Goal: Task Accomplishment & Management: Use online tool/utility

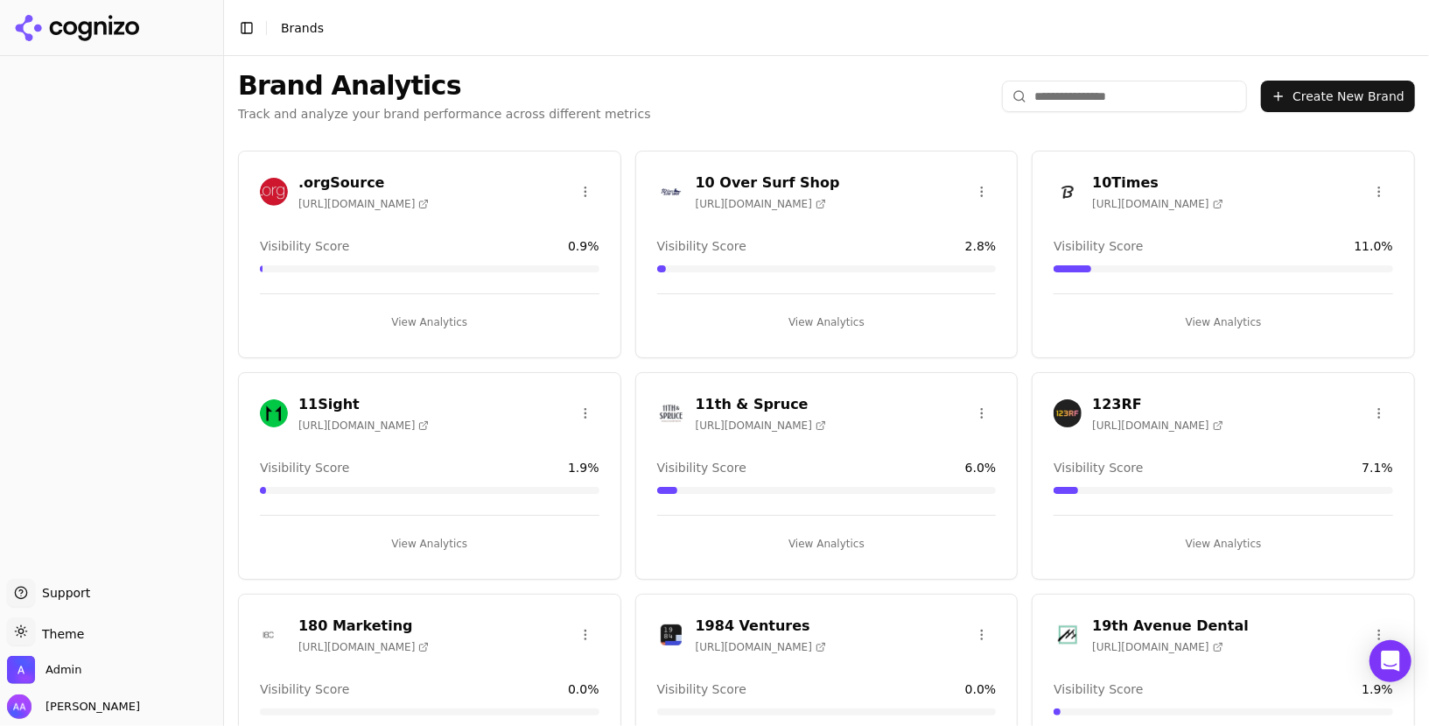
click at [1140, 90] on input "search" at bounding box center [1124, 97] width 245 height 32
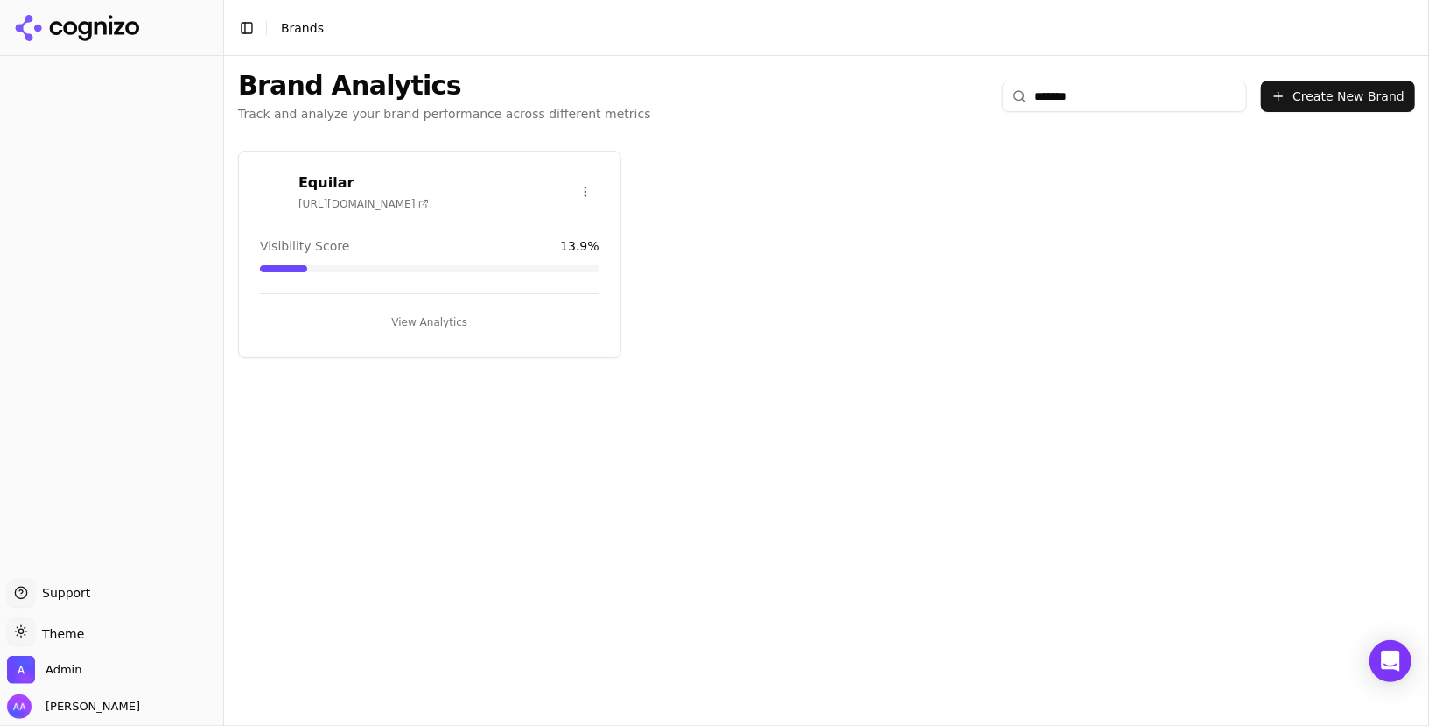
type input "*******"
click at [456, 315] on button "View Analytics" at bounding box center [430, 322] width 340 height 28
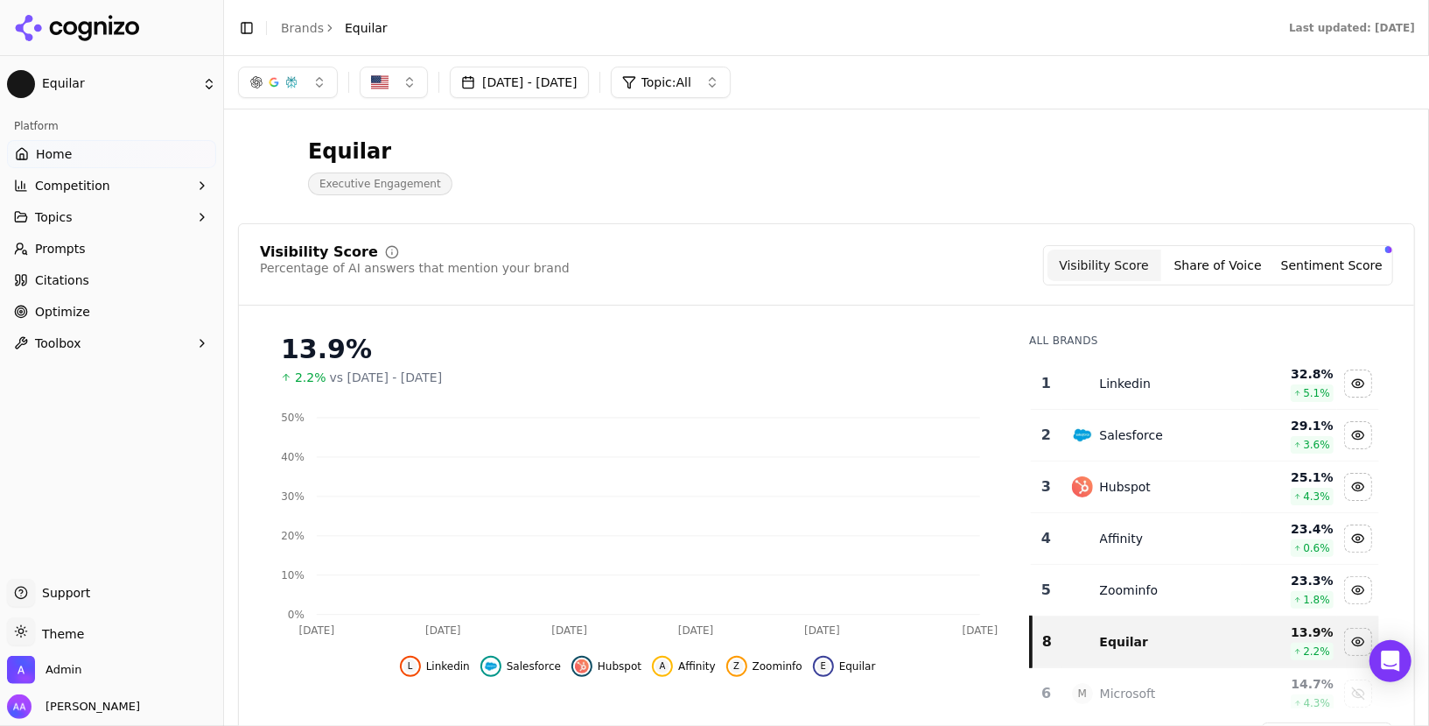
click at [95, 316] on link "Optimize" at bounding box center [111, 312] width 209 height 28
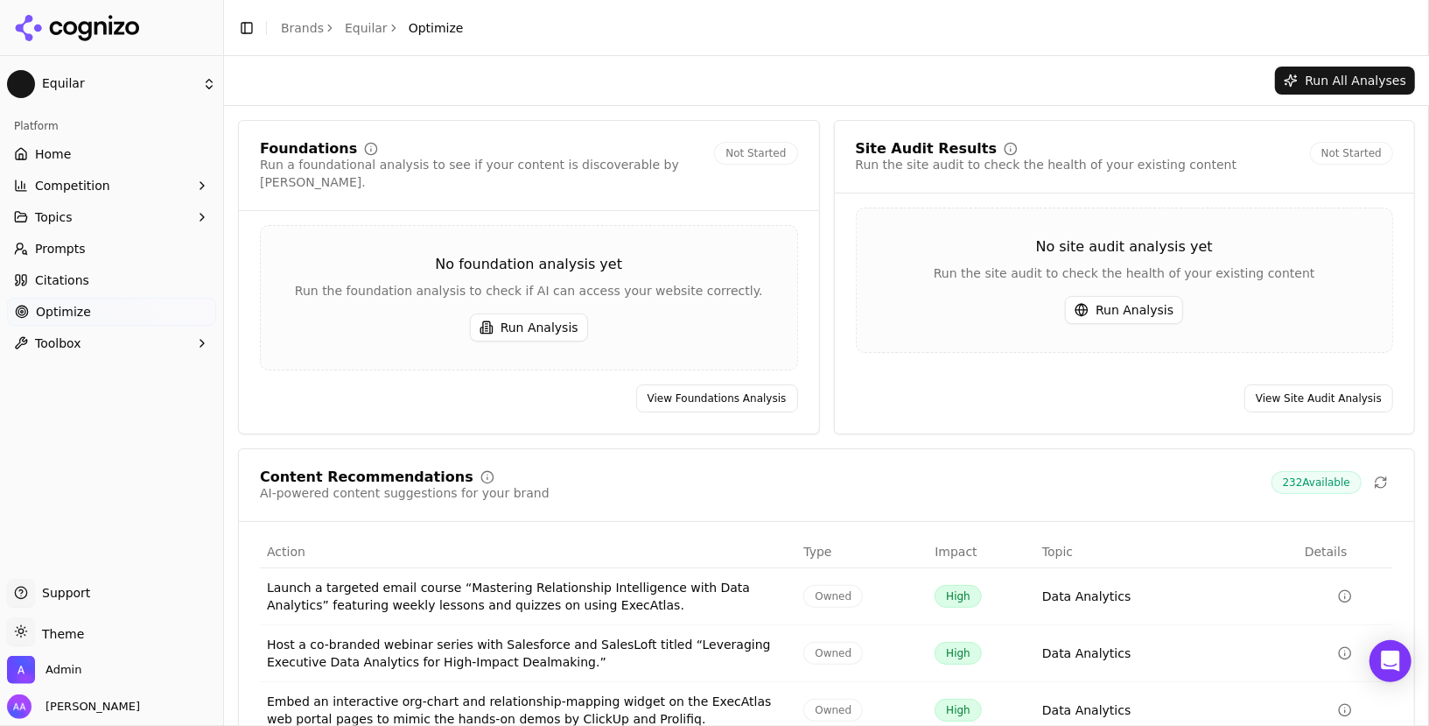
click at [1149, 316] on button "Run Analysis" at bounding box center [1124, 310] width 118 height 28
click at [502, 313] on button "Run Analysis" at bounding box center [529, 327] width 118 height 28
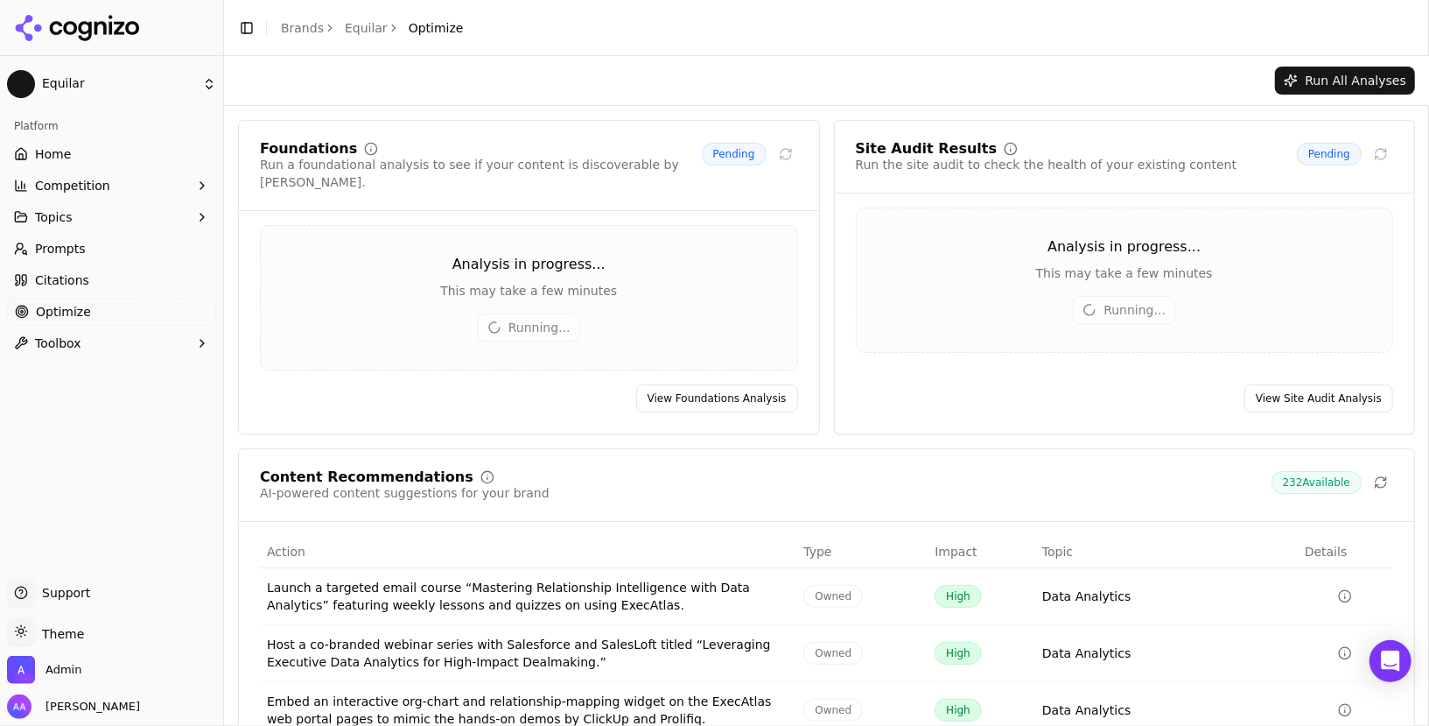
click at [762, 58] on div "Run All Analyses" at bounding box center [826, 80] width 1205 height 49
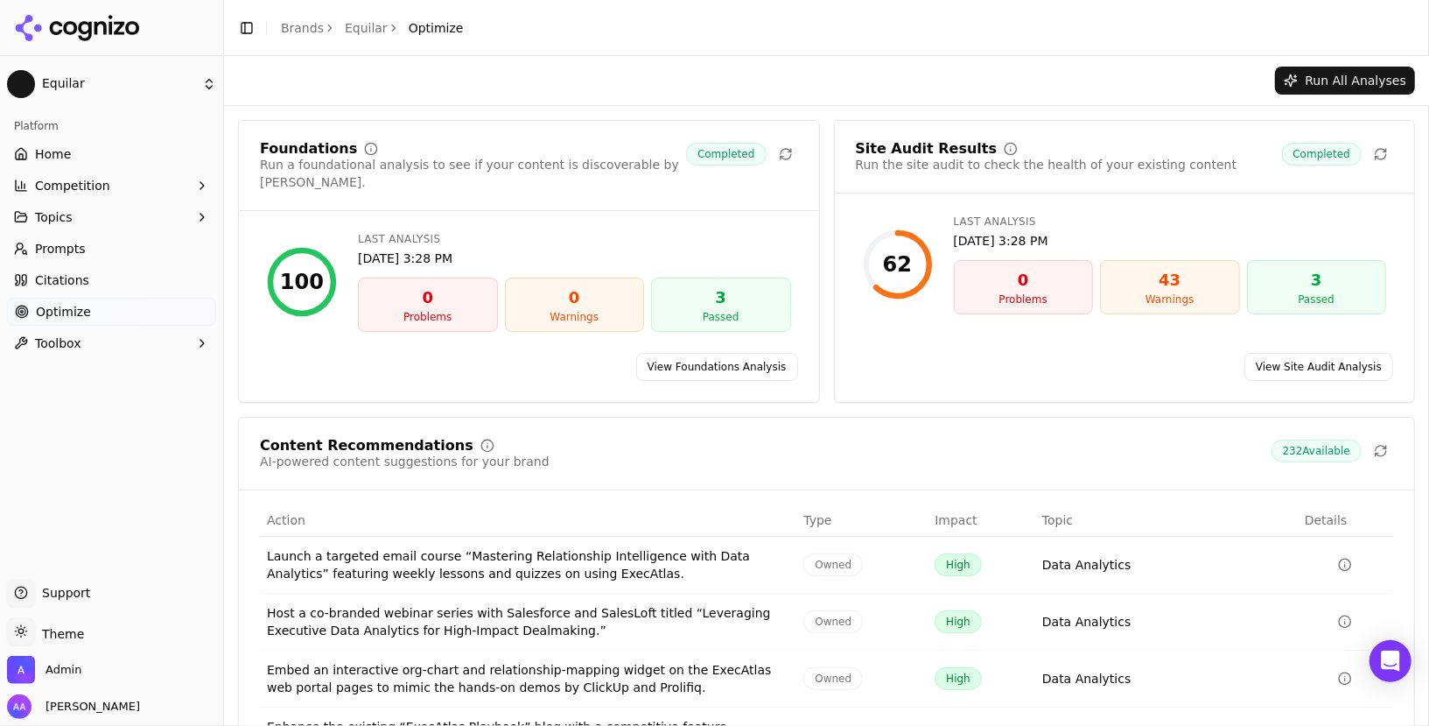
click at [1308, 354] on link "View Site Audit Analysis" at bounding box center [1319, 367] width 149 height 28
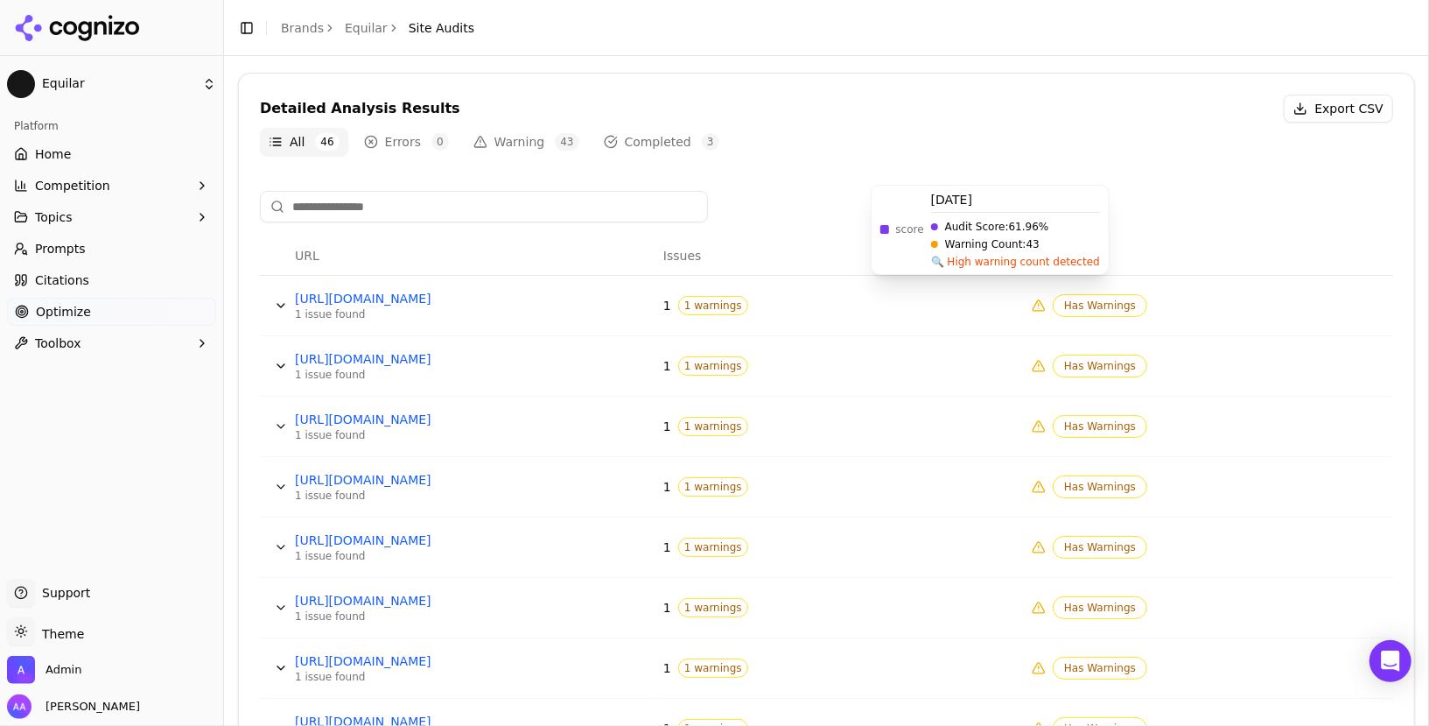
scroll to position [553, 0]
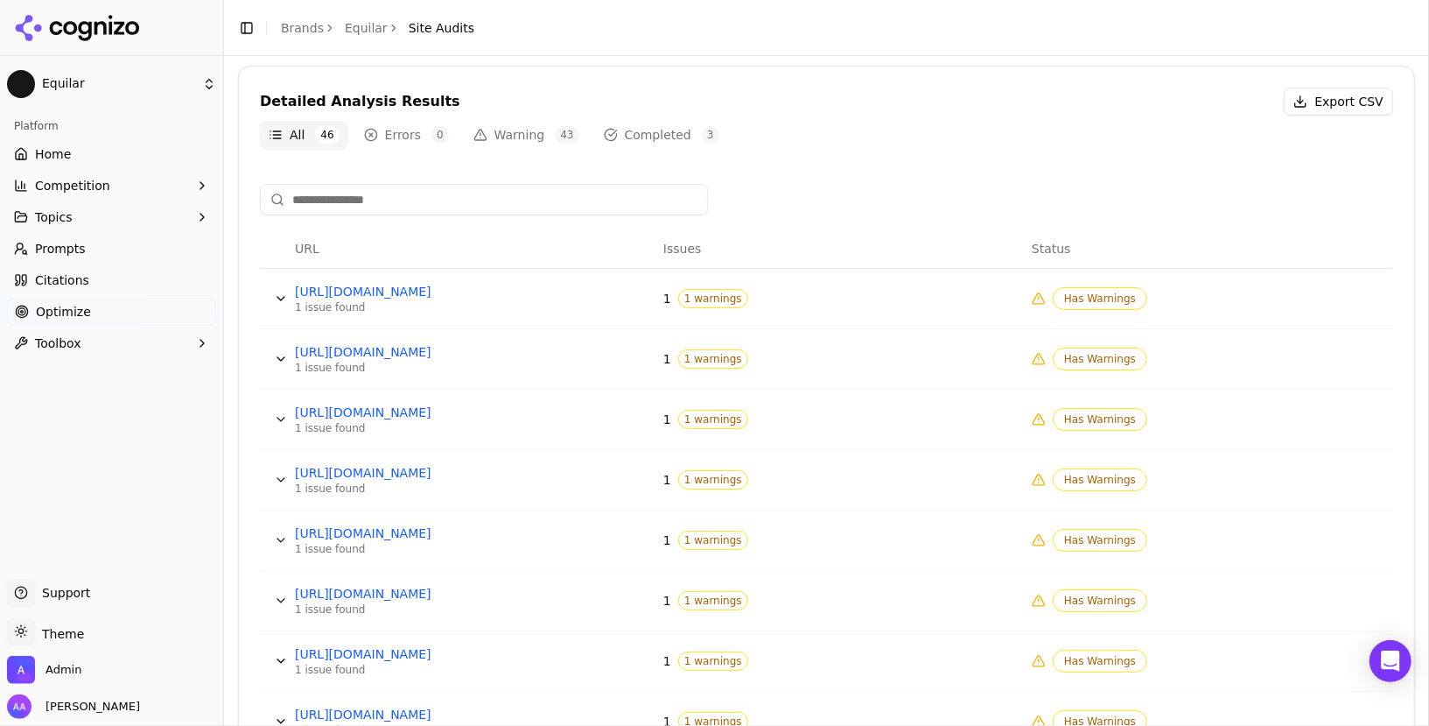
click at [269, 295] on button "Data table" at bounding box center [281, 298] width 28 height 28
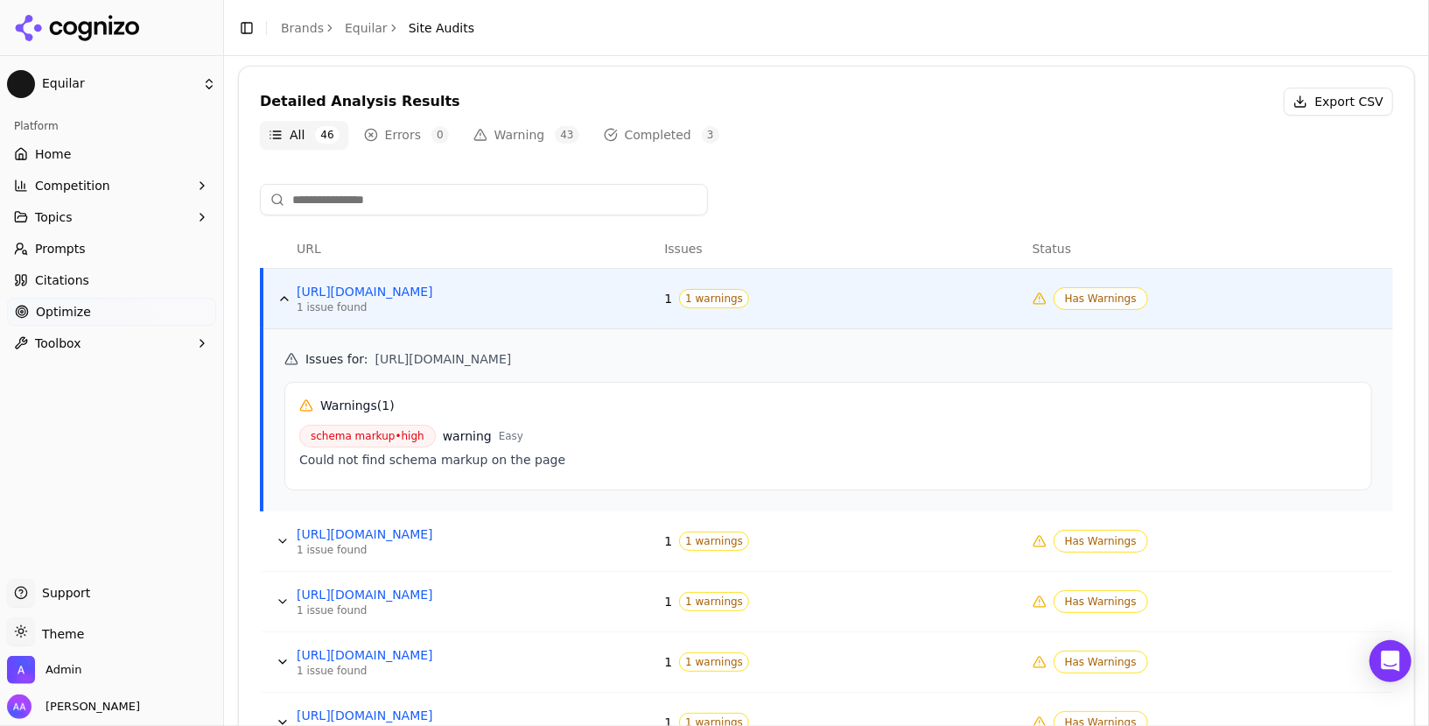
click at [277, 293] on button "Data table" at bounding box center [284, 298] width 28 height 28
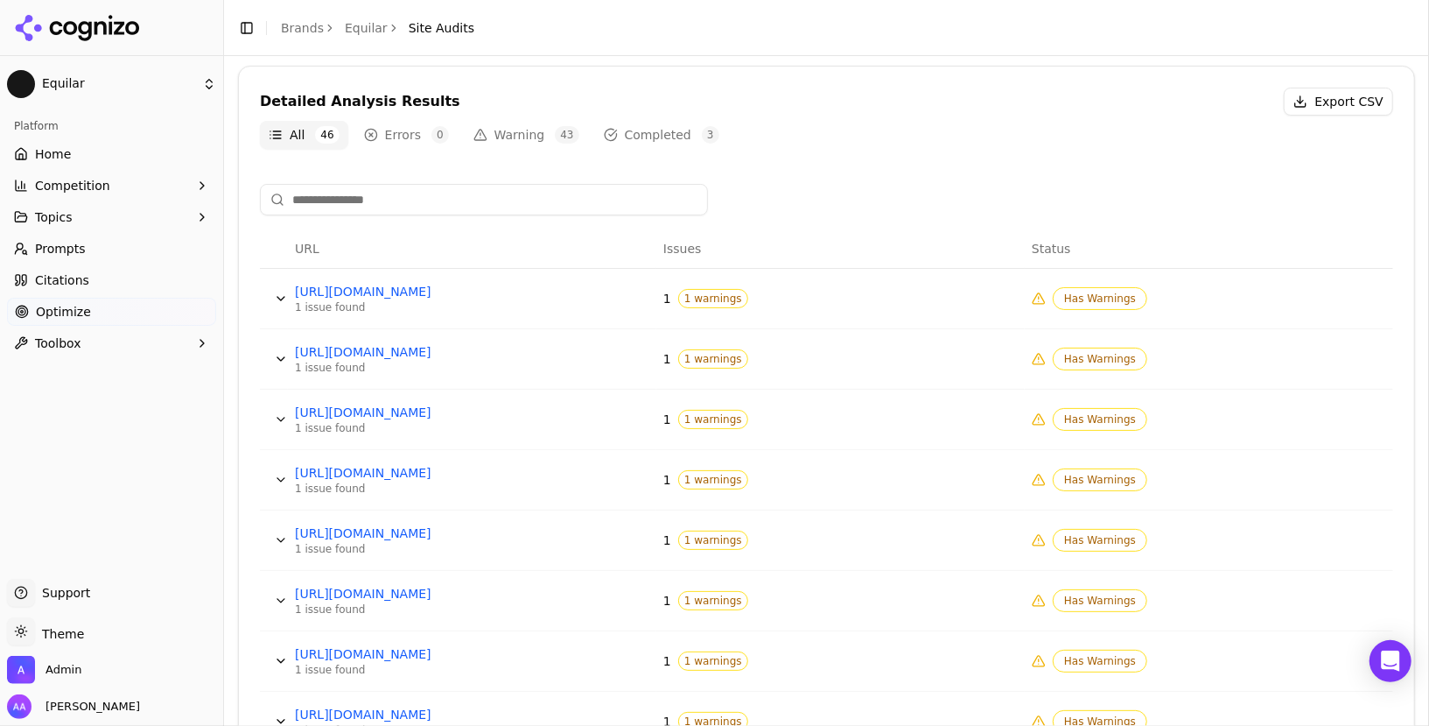
scroll to position [770, 0]
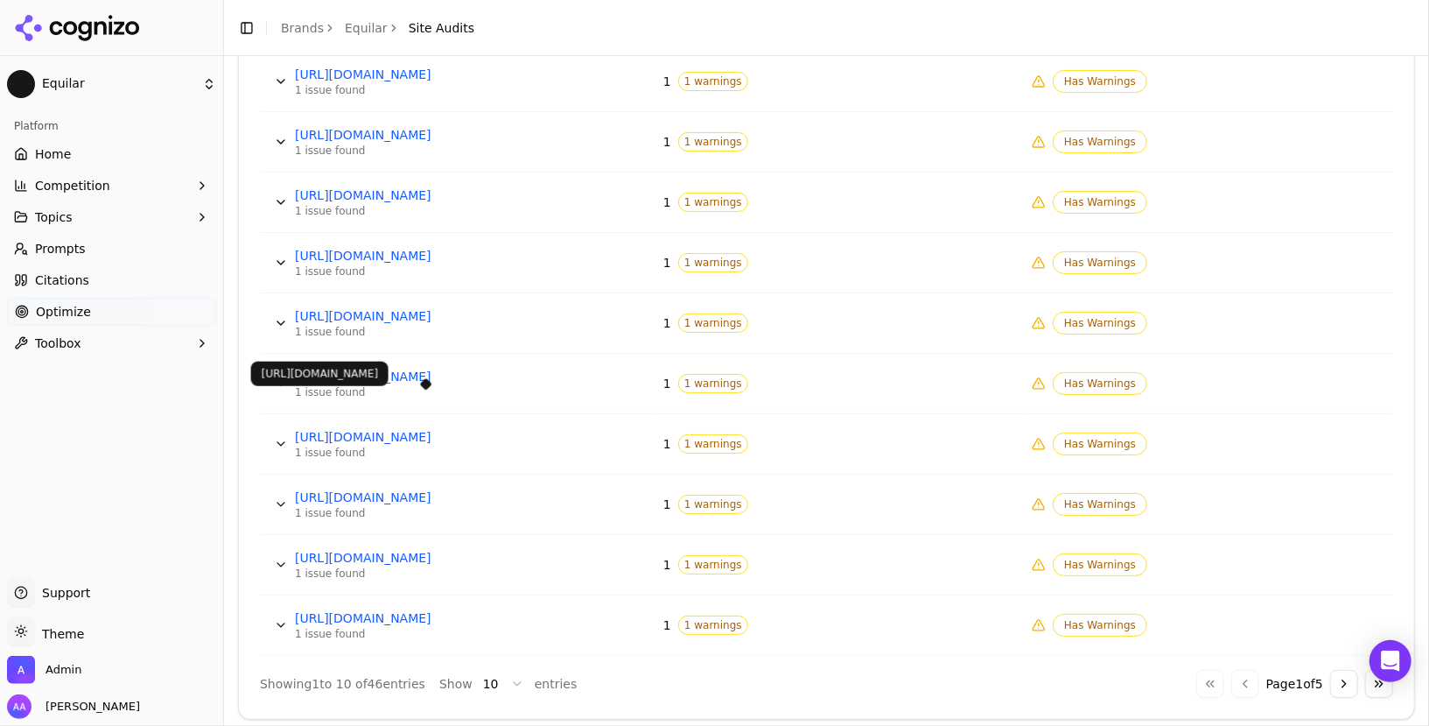
click at [459, 429] on link "[URL][DOMAIN_NAME]" at bounding box center [426, 437] width 263 height 18
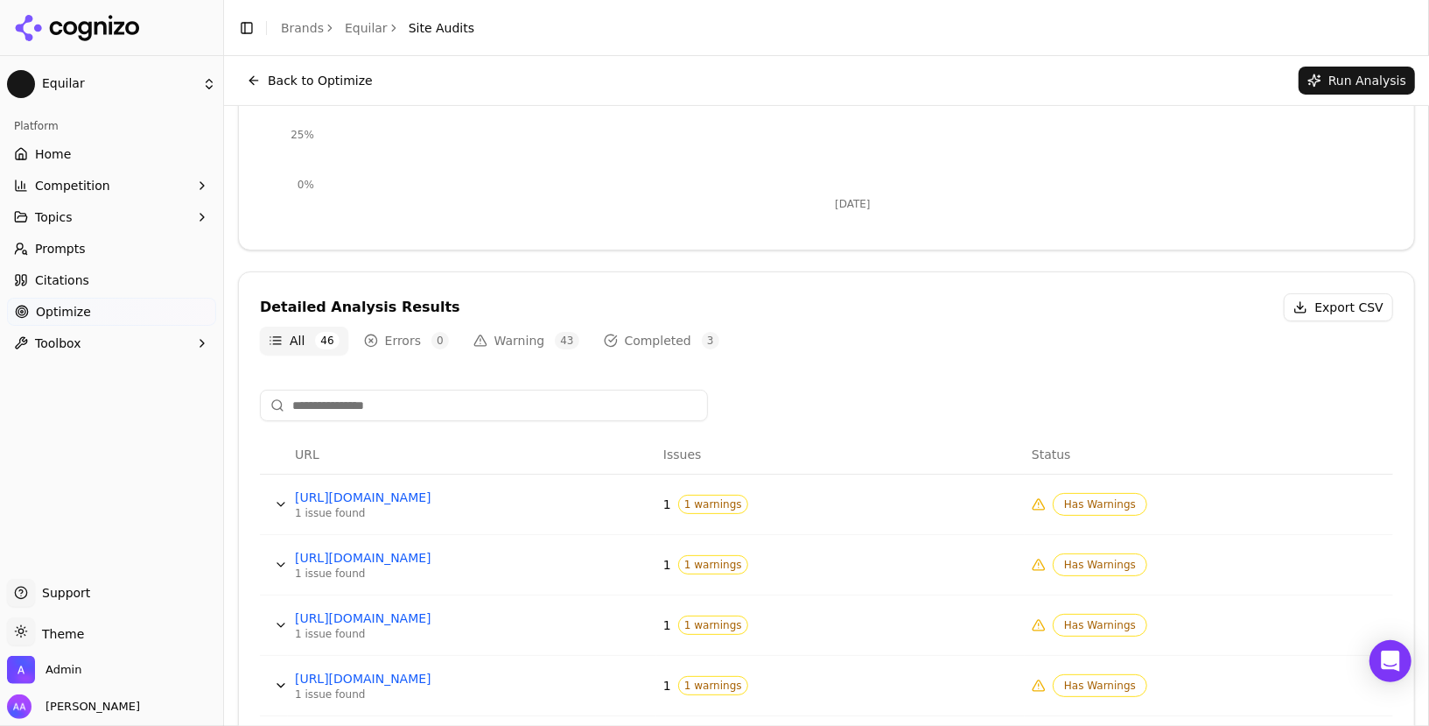
scroll to position [0, 0]
